Goal: Transaction & Acquisition: Purchase product/service

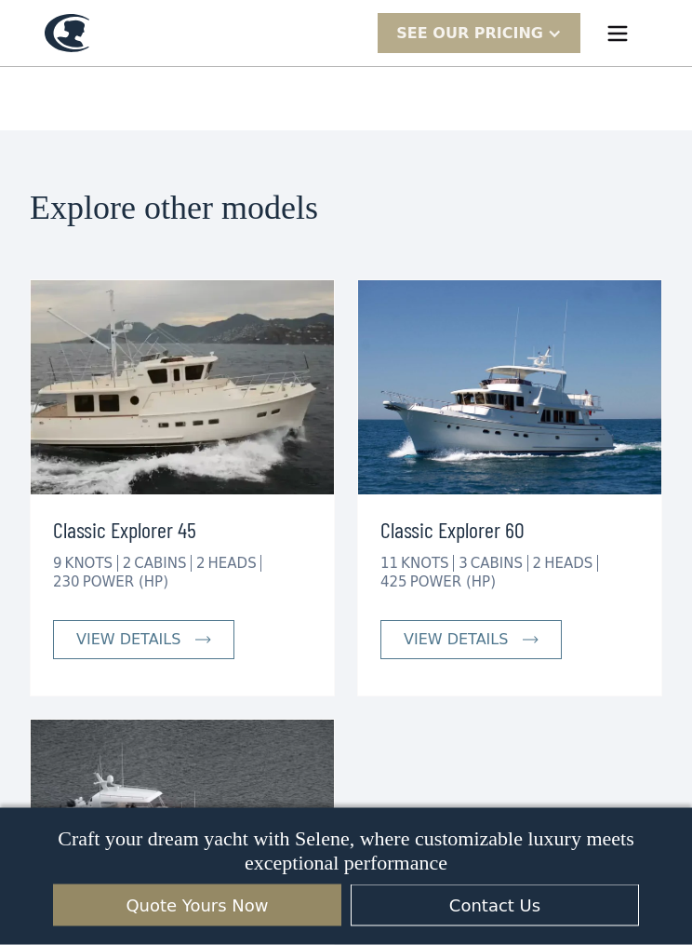
scroll to position [5195, 0]
click at [173, 628] on div "view details" at bounding box center [128, 639] width 104 height 22
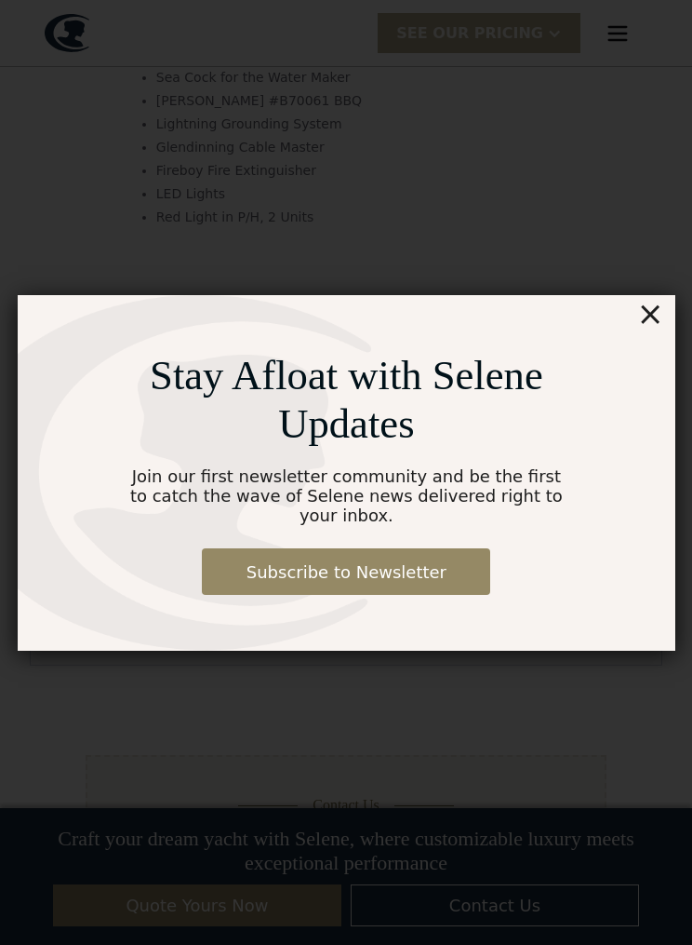
scroll to position [2481, 0]
click at [662, 305] on div "×" at bounding box center [650, 313] width 27 height 37
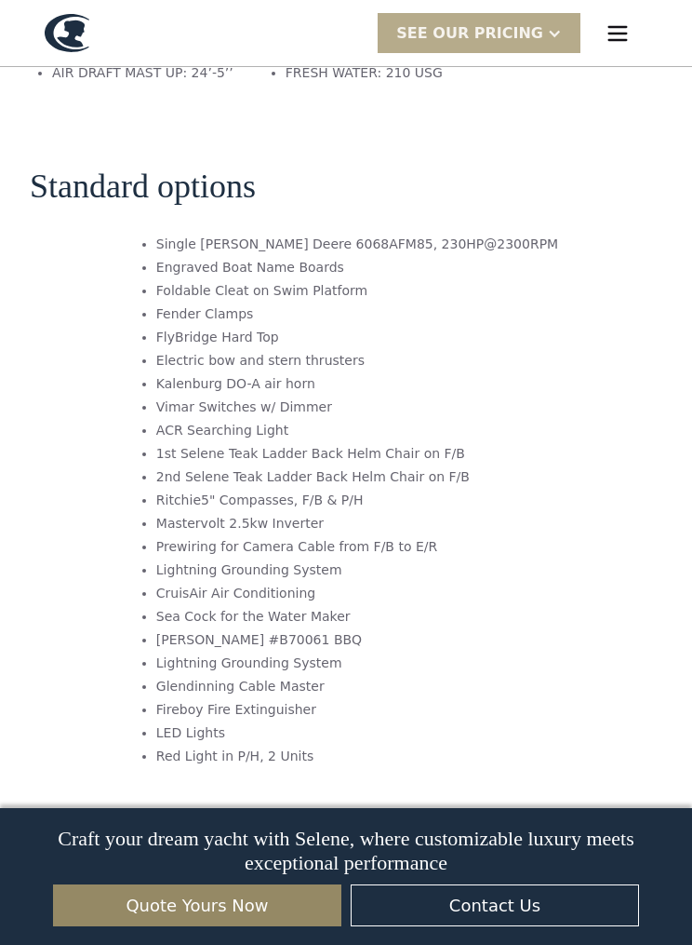
scroll to position [1939, 0]
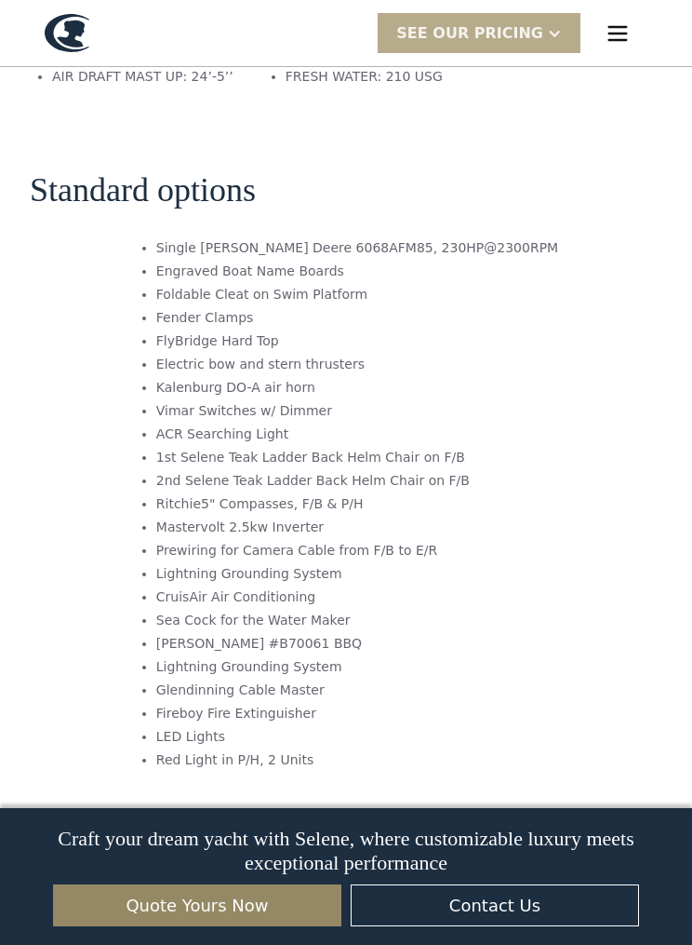
click at [551, 49] on div "SEE Our Pricing" at bounding box center [479, 33] width 203 height 40
click at [497, 77] on link "Get access" at bounding box center [505, 73] width 255 height 41
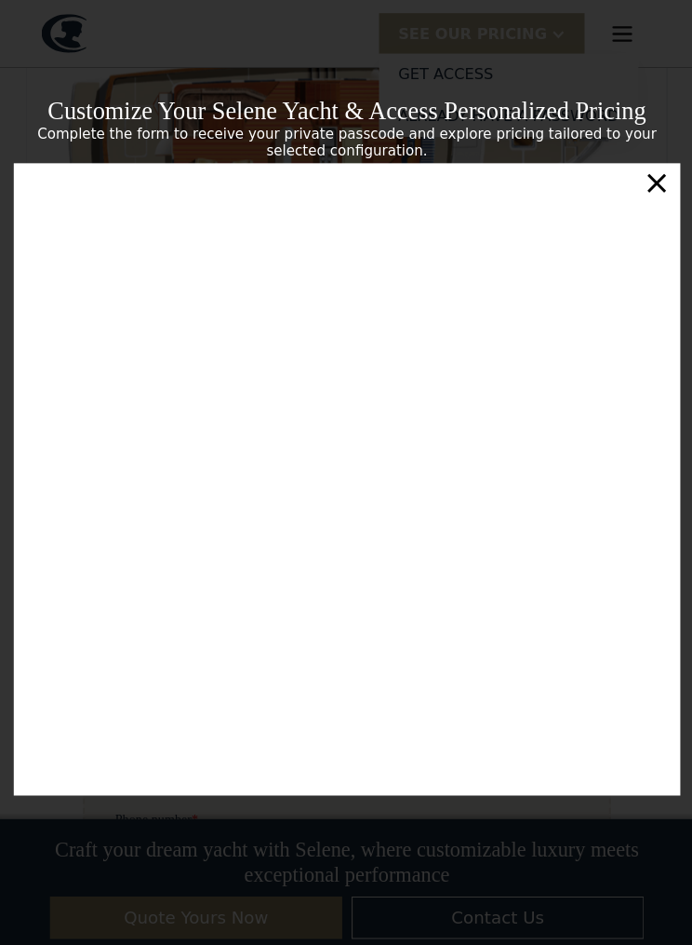
scroll to position [338, 0]
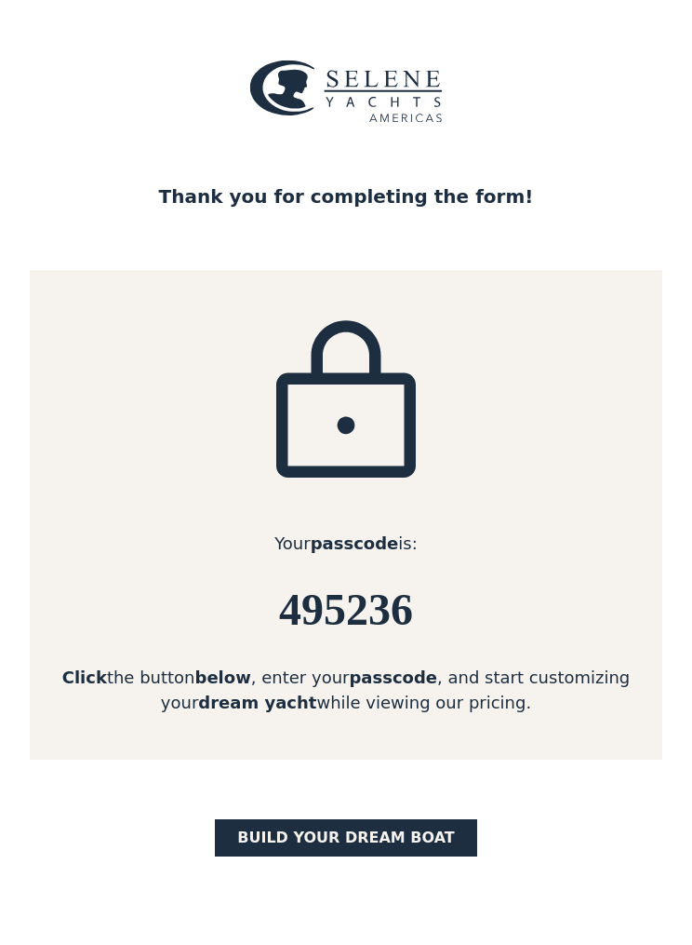
click at [395, 835] on link "BUILD yOUR dream boat" at bounding box center [346, 837] width 262 height 37
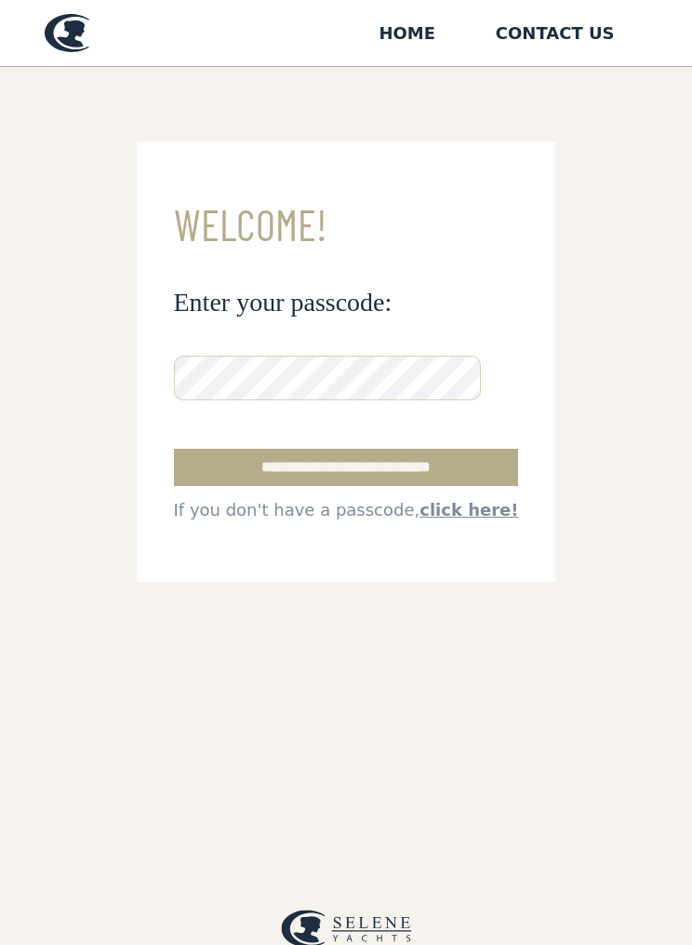
click at [427, 474] on input "**********" at bounding box center [346, 467] width 345 height 37
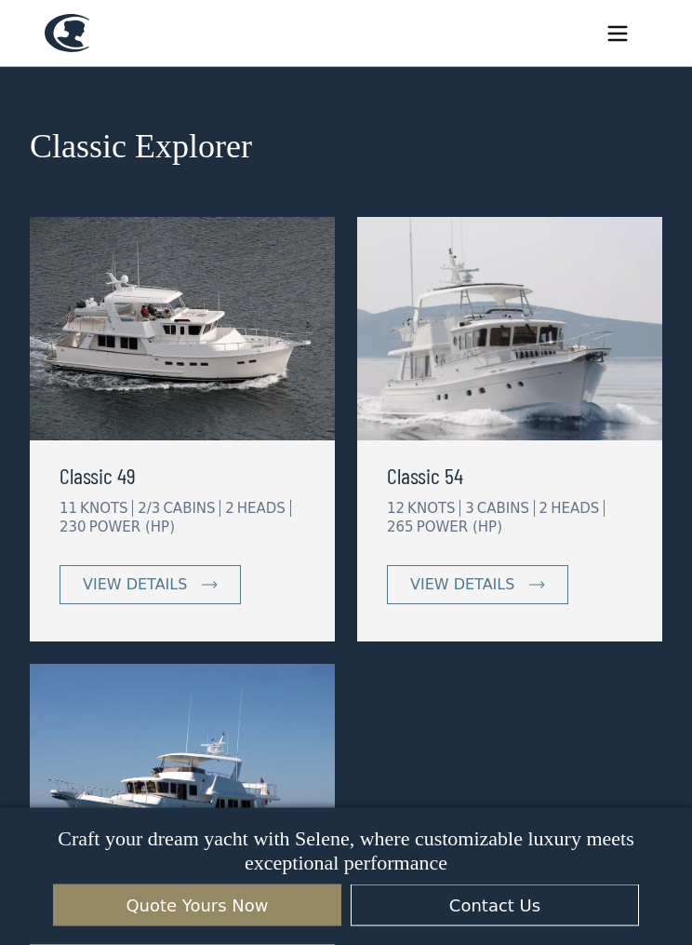
scroll to position [1233, 0]
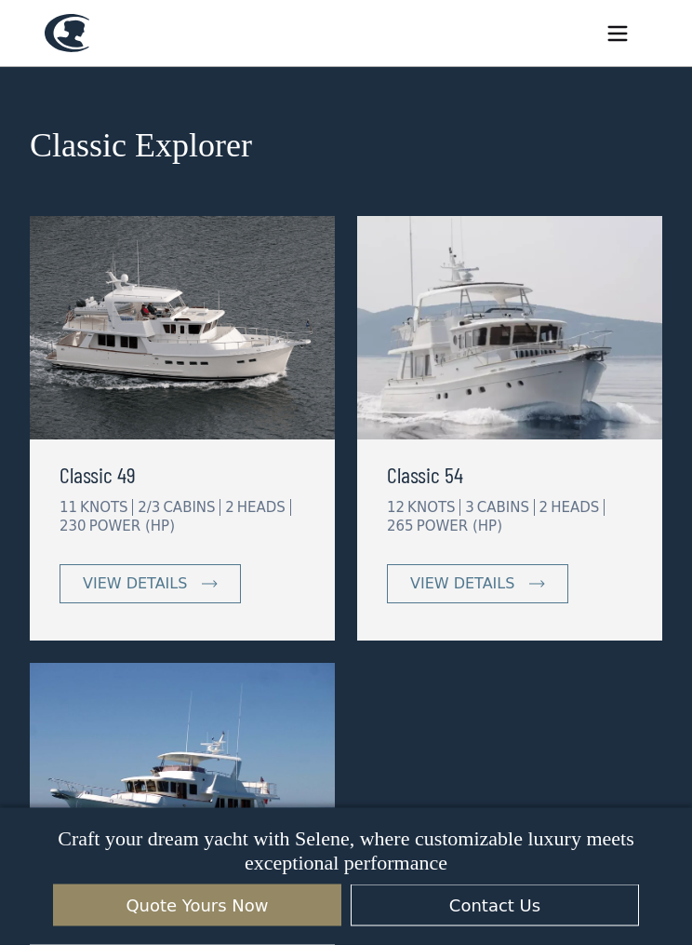
click at [189, 588] on link "view details" at bounding box center [150, 584] width 181 height 39
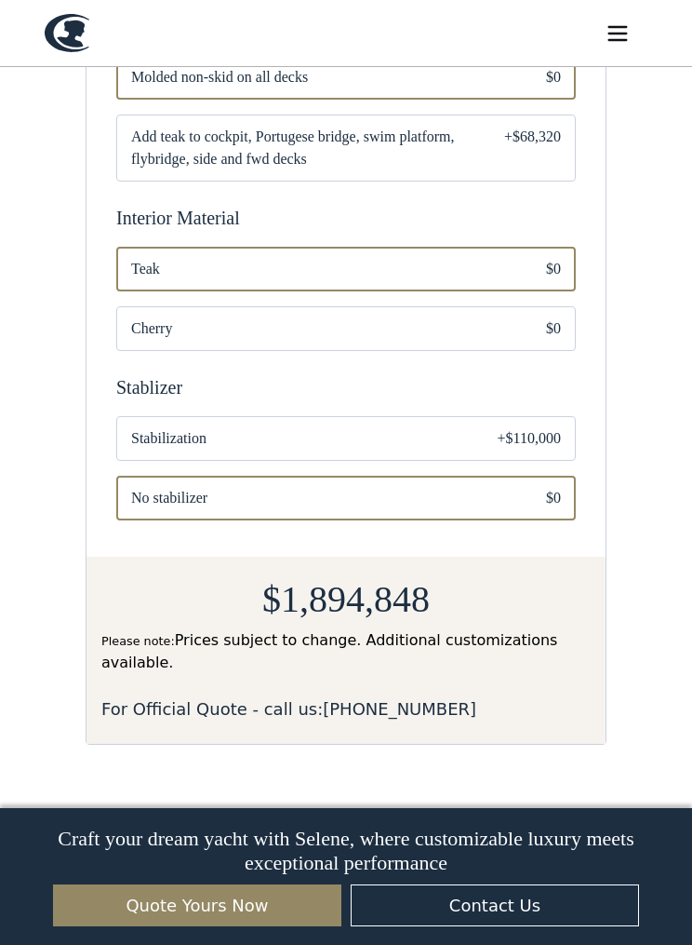
scroll to position [2214, 0]
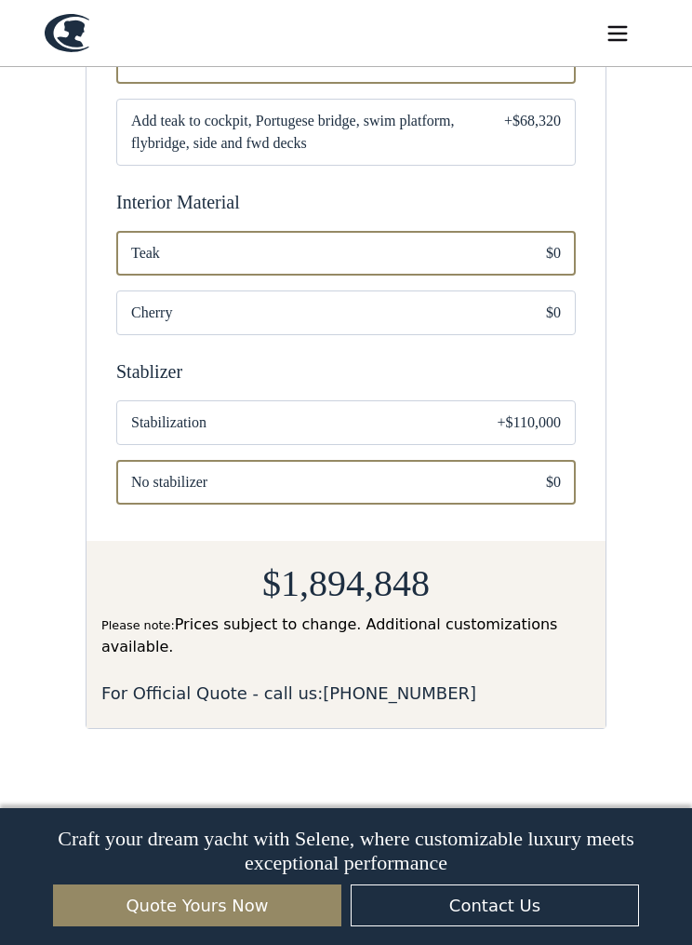
click at [463, 435] on div "Email Form" at bounding box center [346, 422] width 460 height 45
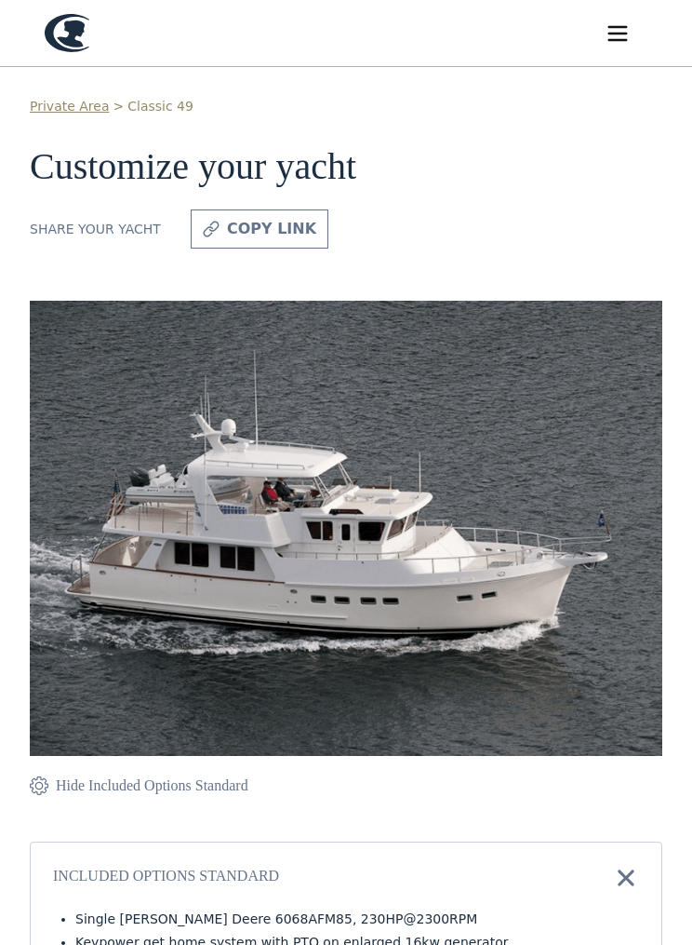
click at [627, 33] on img "menu" at bounding box center [618, 33] width 26 height 26
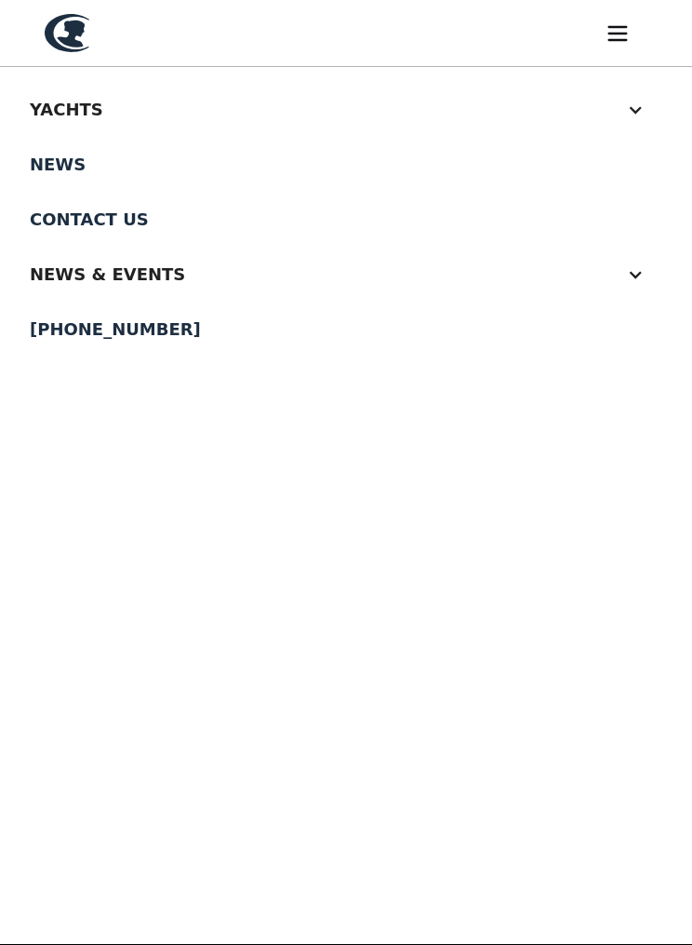
click at [99, 116] on div "Yachts" at bounding box center [328, 109] width 596 height 25
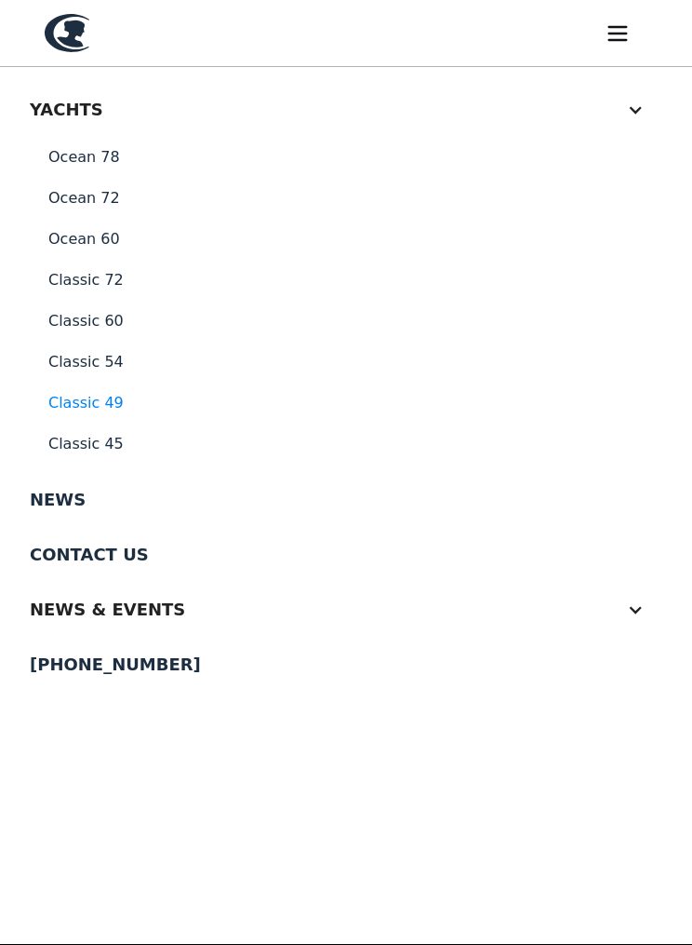
click at [103, 449] on link "Classic 45" at bounding box center [346, 443] width 633 height 41
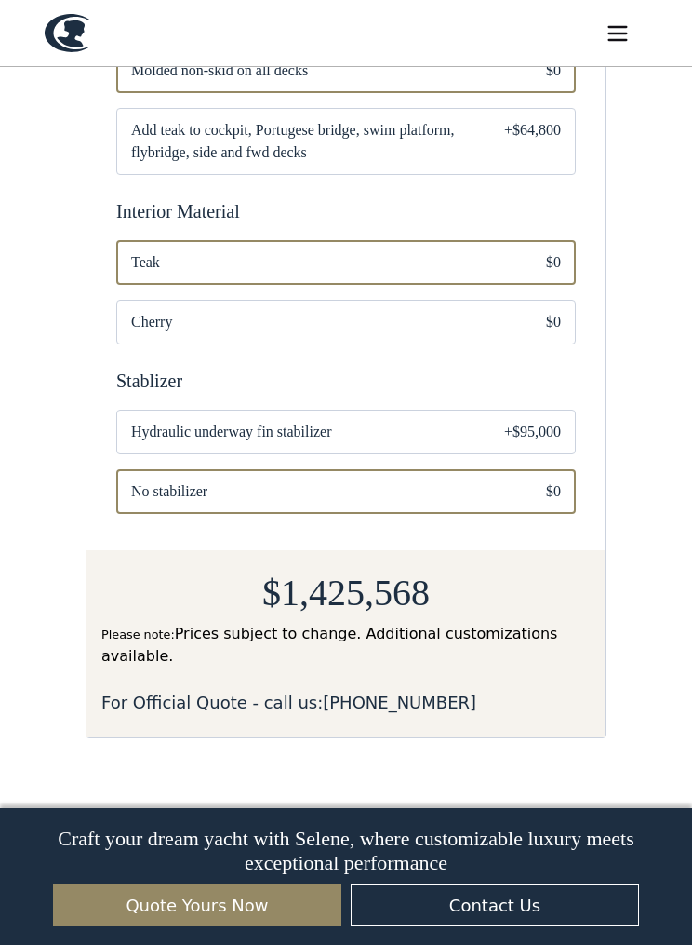
scroll to position [2469, 0]
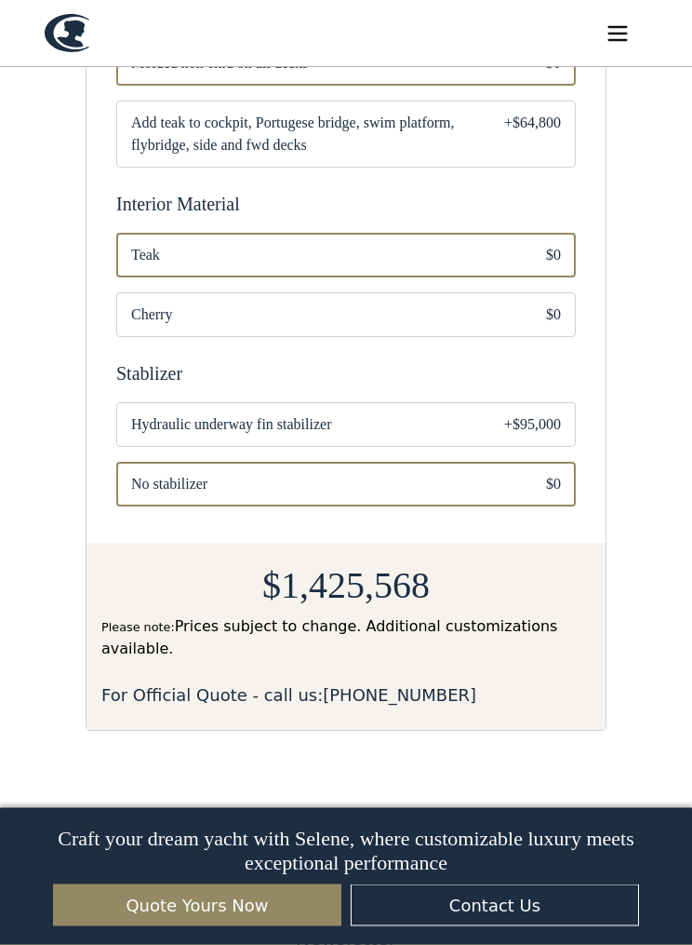
click at [520, 440] on div "Email Form" at bounding box center [346, 425] width 460 height 45
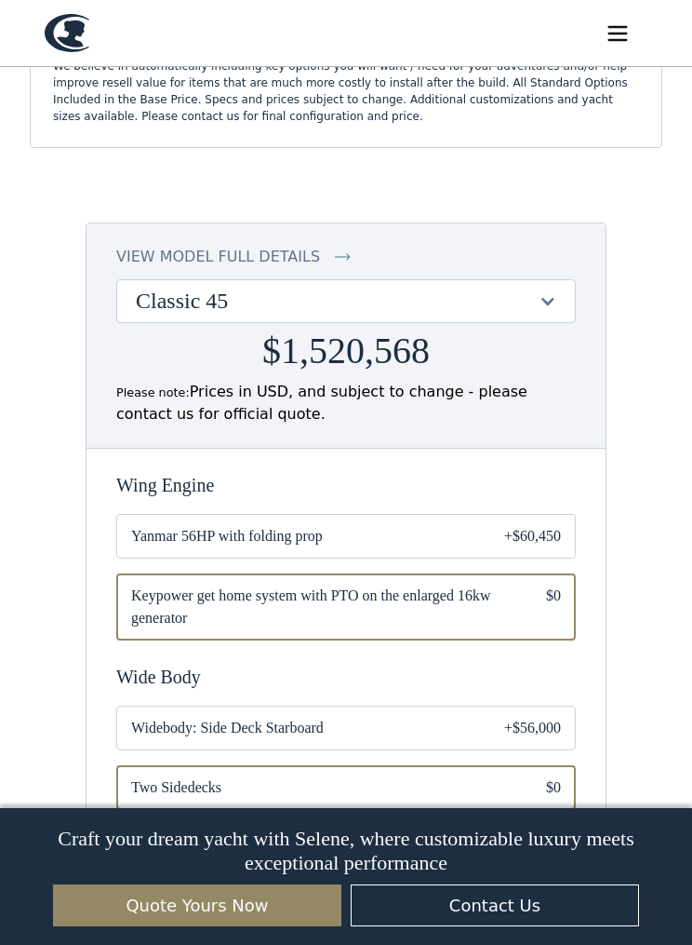
scroll to position [1427, 0]
